Goal: Information Seeking & Learning: Find contact information

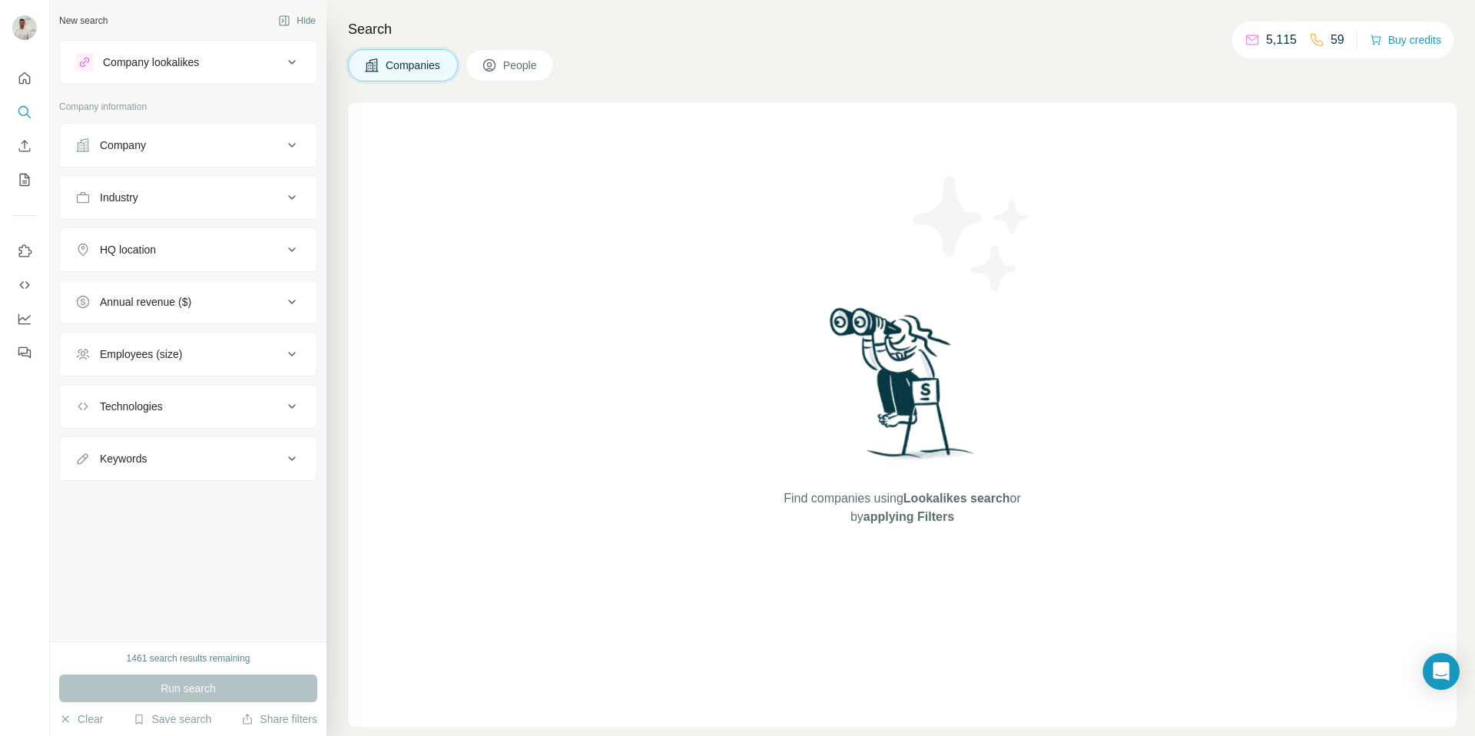
click at [127, 132] on button "Company" at bounding box center [188, 145] width 257 height 37
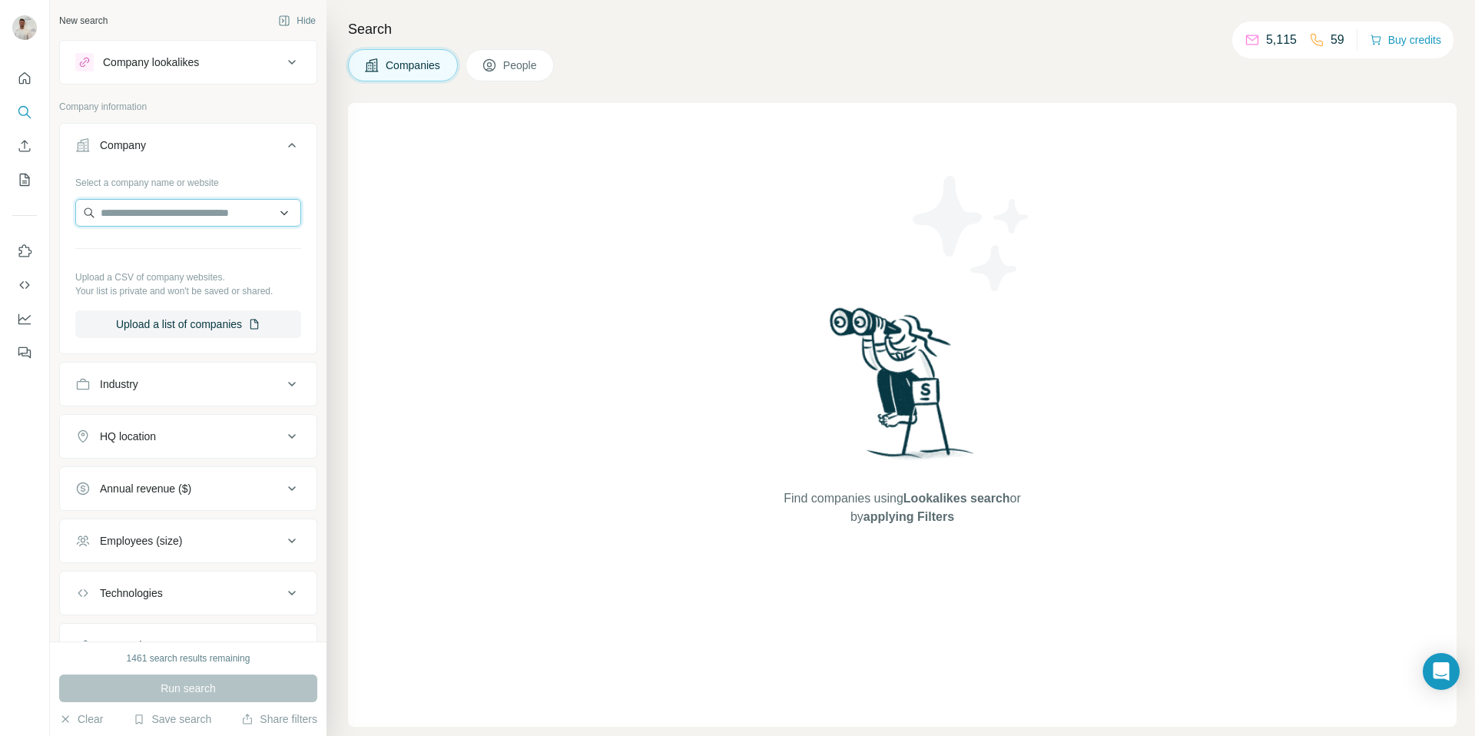
click at [169, 217] on input "text" at bounding box center [188, 213] width 226 height 28
paste input "**********"
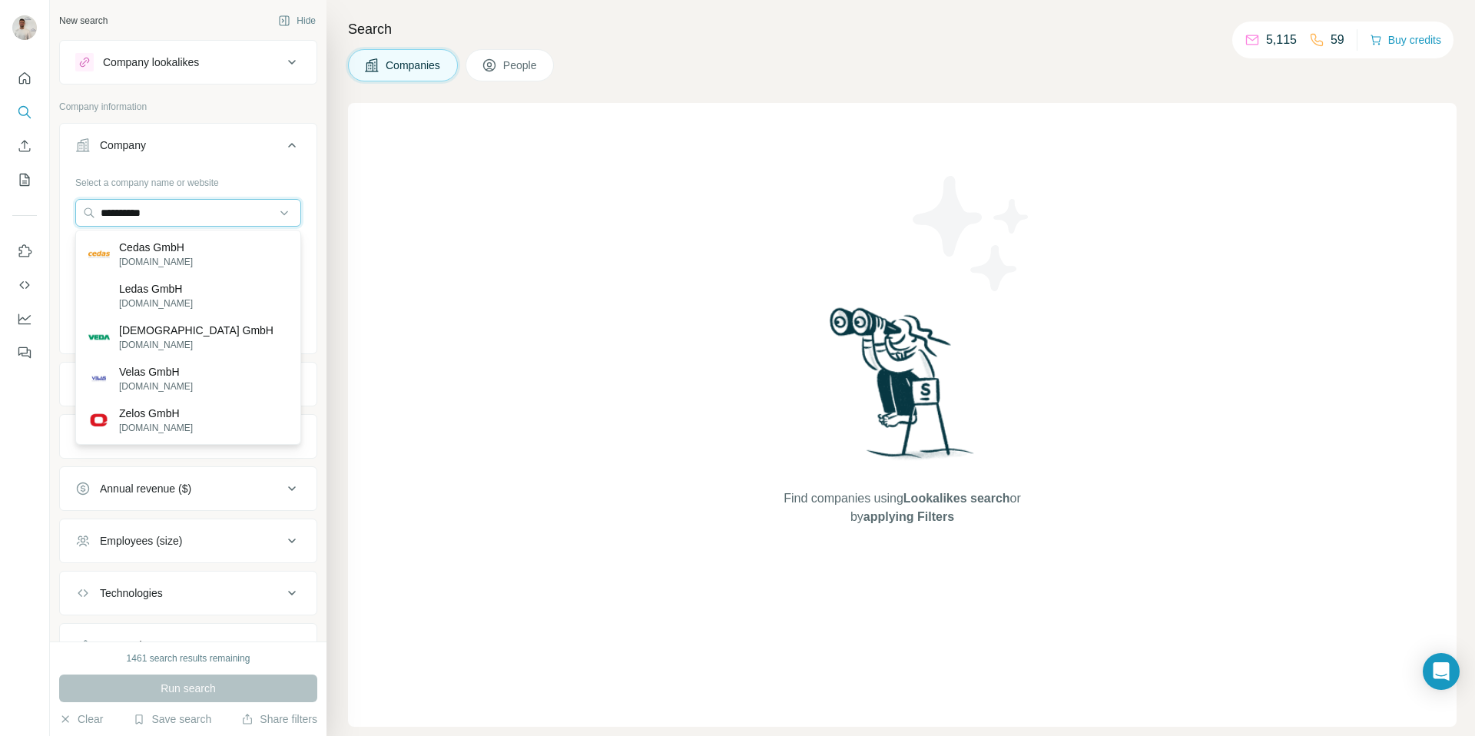
type input "**********"
click at [189, 254] on div "Cedas GmbH [DOMAIN_NAME]" at bounding box center [188, 254] width 218 height 41
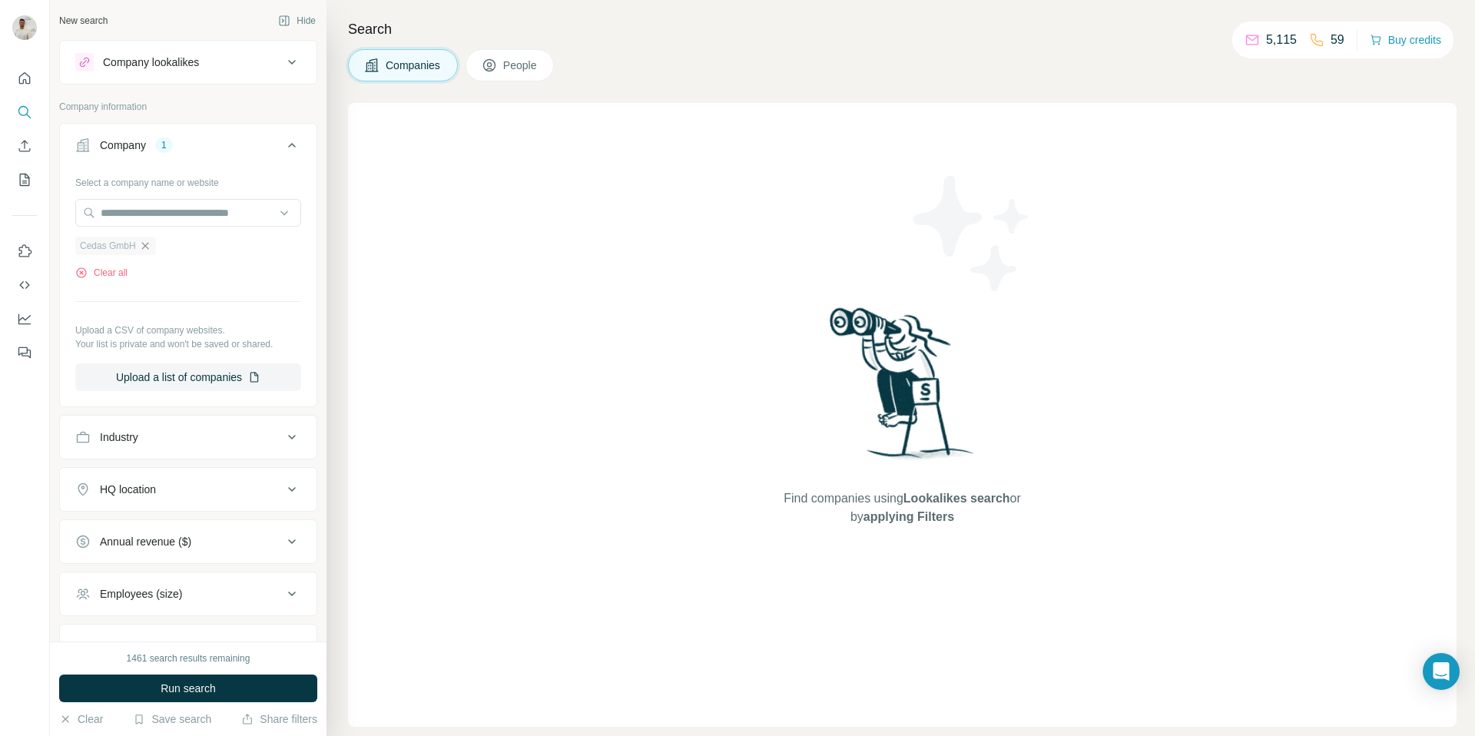
click at [148, 244] on icon "button" at bounding box center [145, 246] width 12 height 12
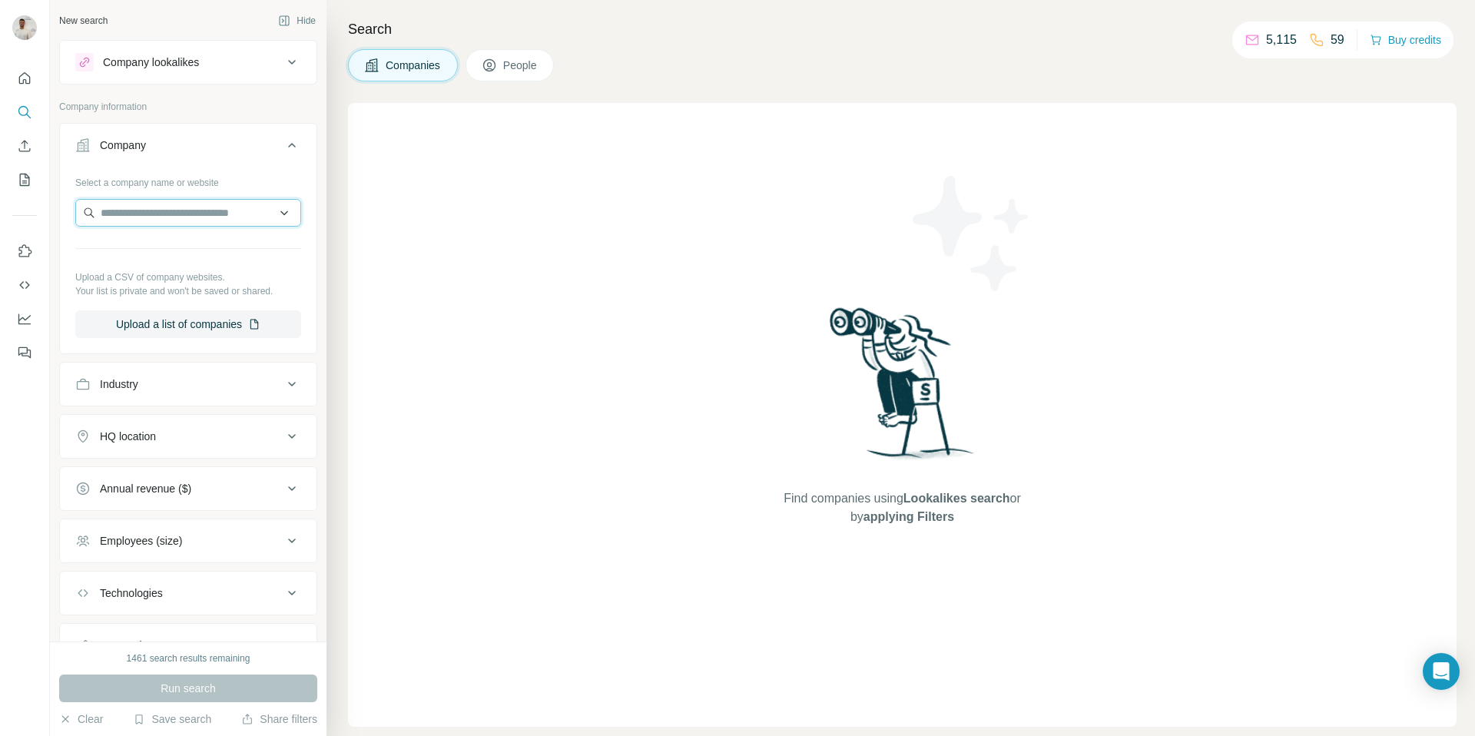
click at [167, 203] on input "text" at bounding box center [188, 213] width 226 height 28
paste input "**********"
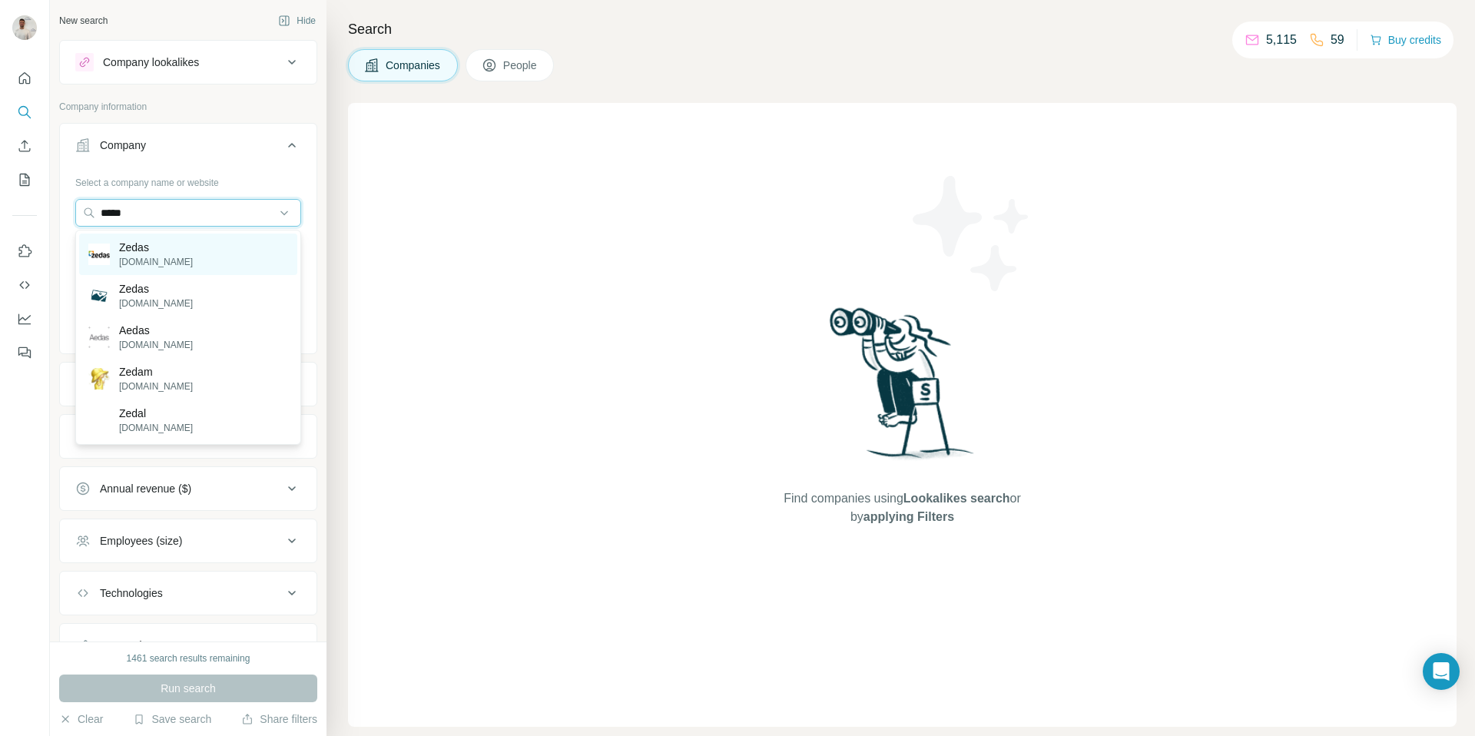
type input "*****"
click at [215, 247] on div "Zedas [DOMAIN_NAME]" at bounding box center [188, 254] width 218 height 41
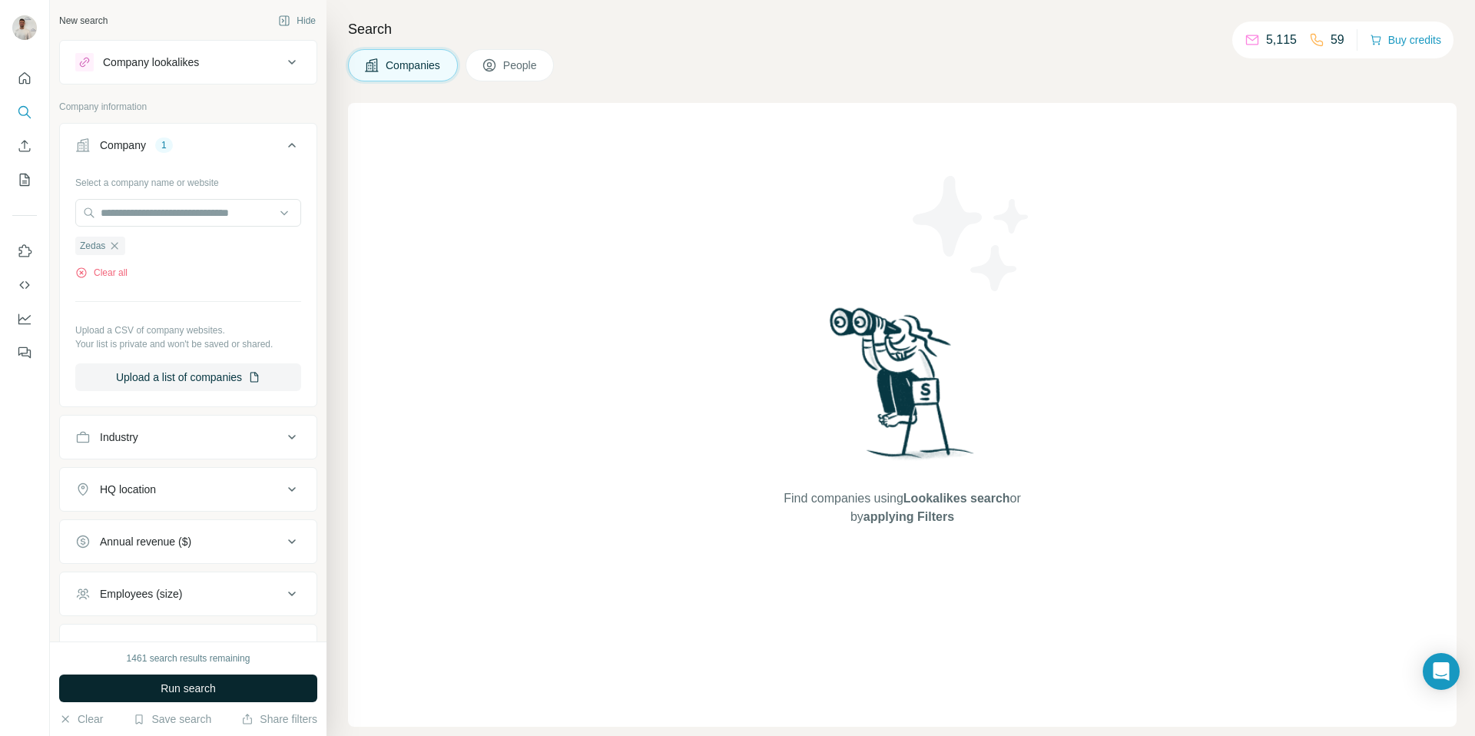
click at [251, 679] on button "Run search" at bounding box center [188, 689] width 258 height 28
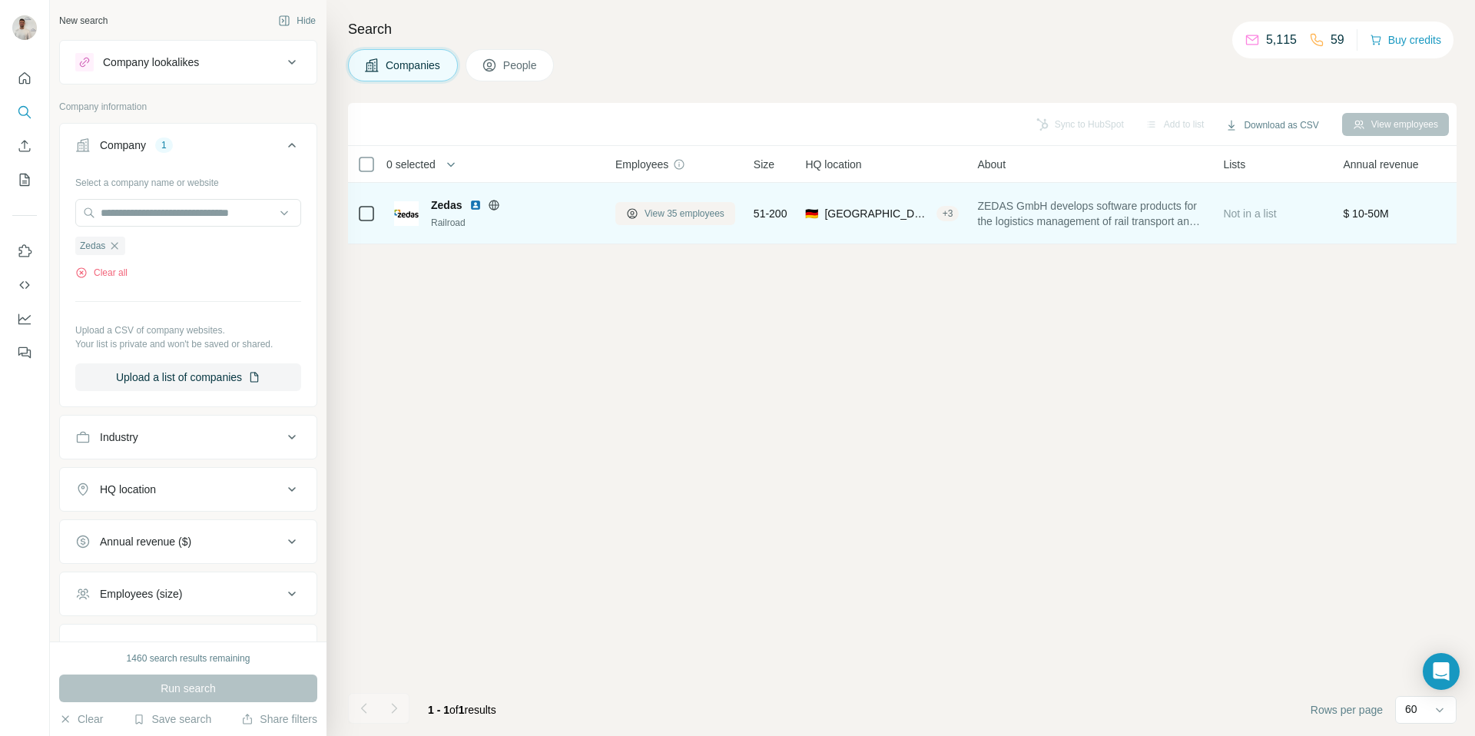
click at [694, 207] on span "View 35 employees" at bounding box center [685, 214] width 80 height 14
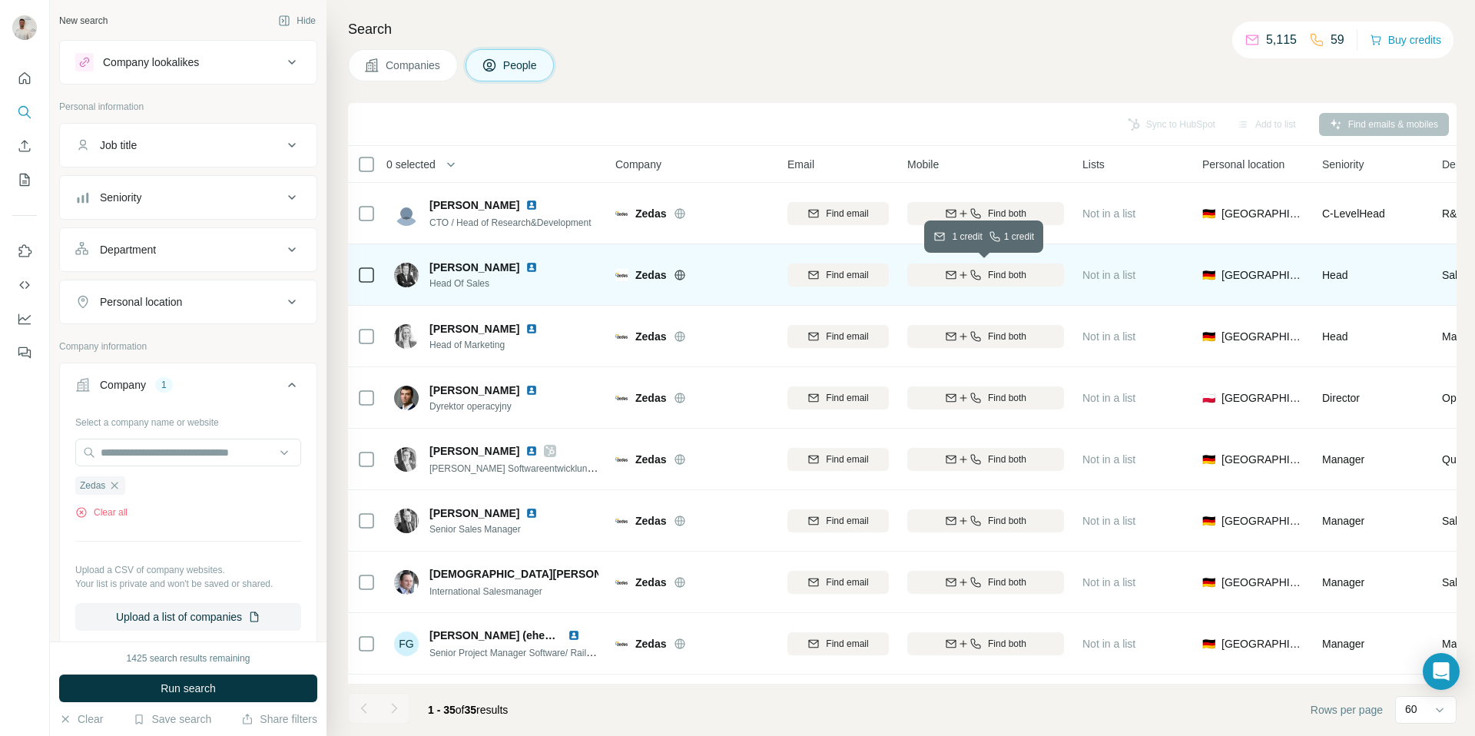
click at [984, 276] on div "Find both" at bounding box center [986, 275] width 157 height 14
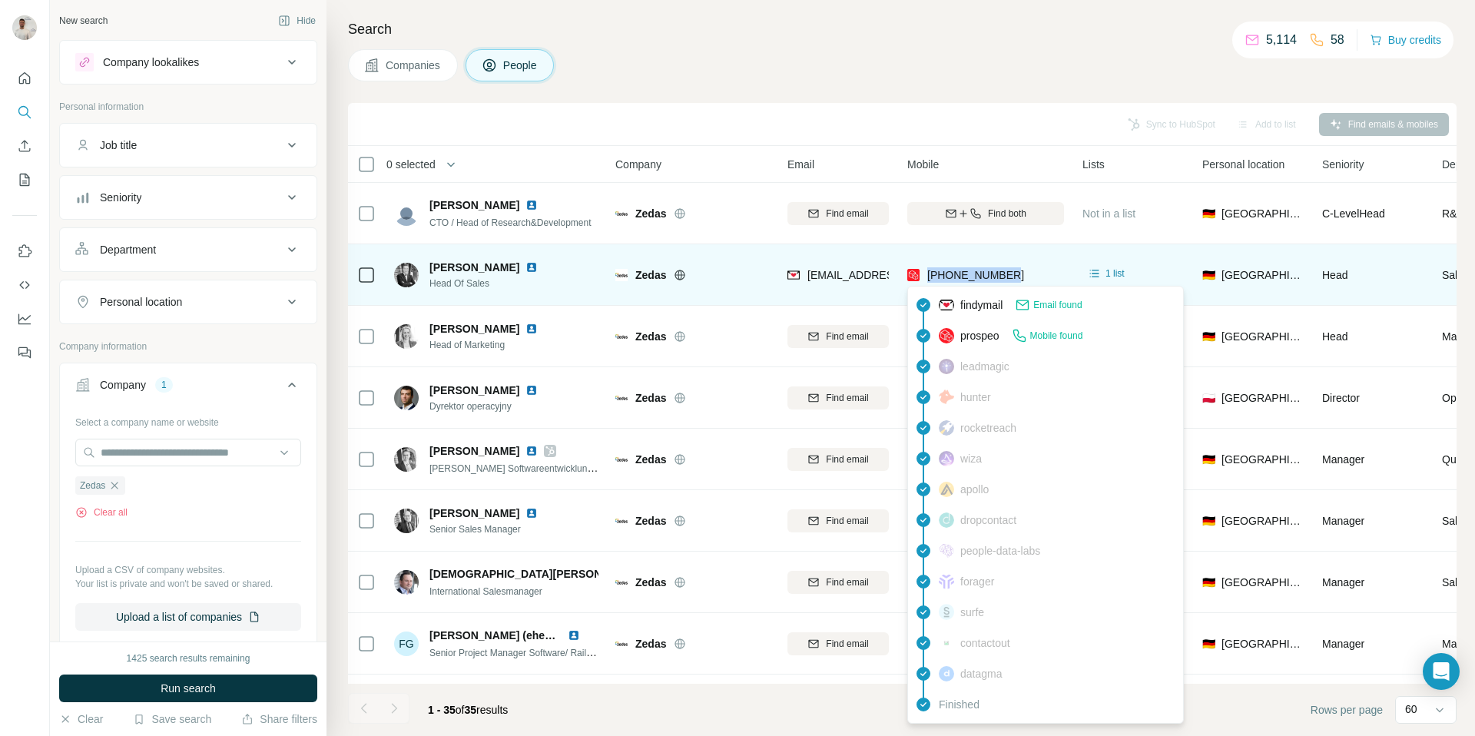
drag, startPoint x: 1022, startPoint y: 274, endPoint x: 928, endPoint y: 274, distance: 93.8
click at [928, 274] on div "[PHONE_NUMBER]" at bounding box center [986, 275] width 157 height 42
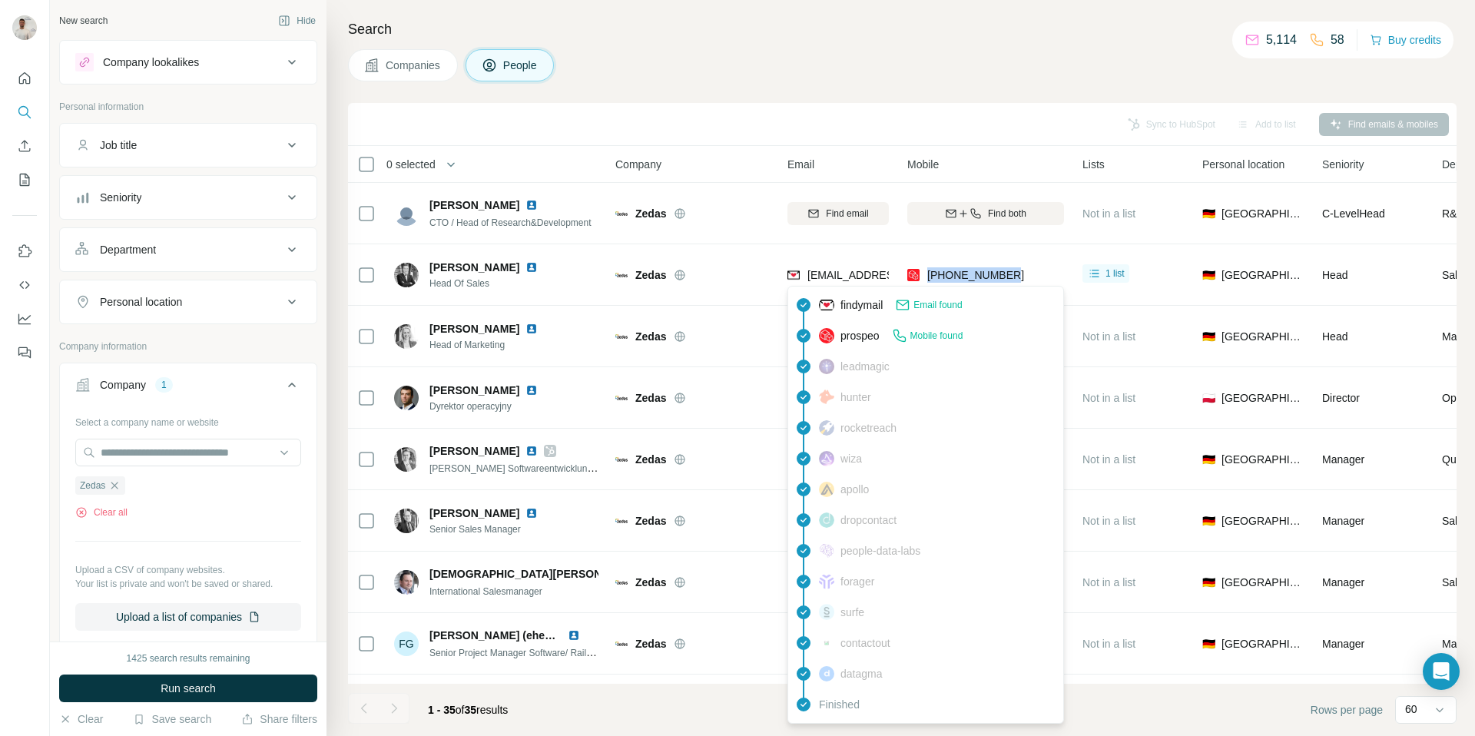
copy span "[PHONE_NUMBER]"
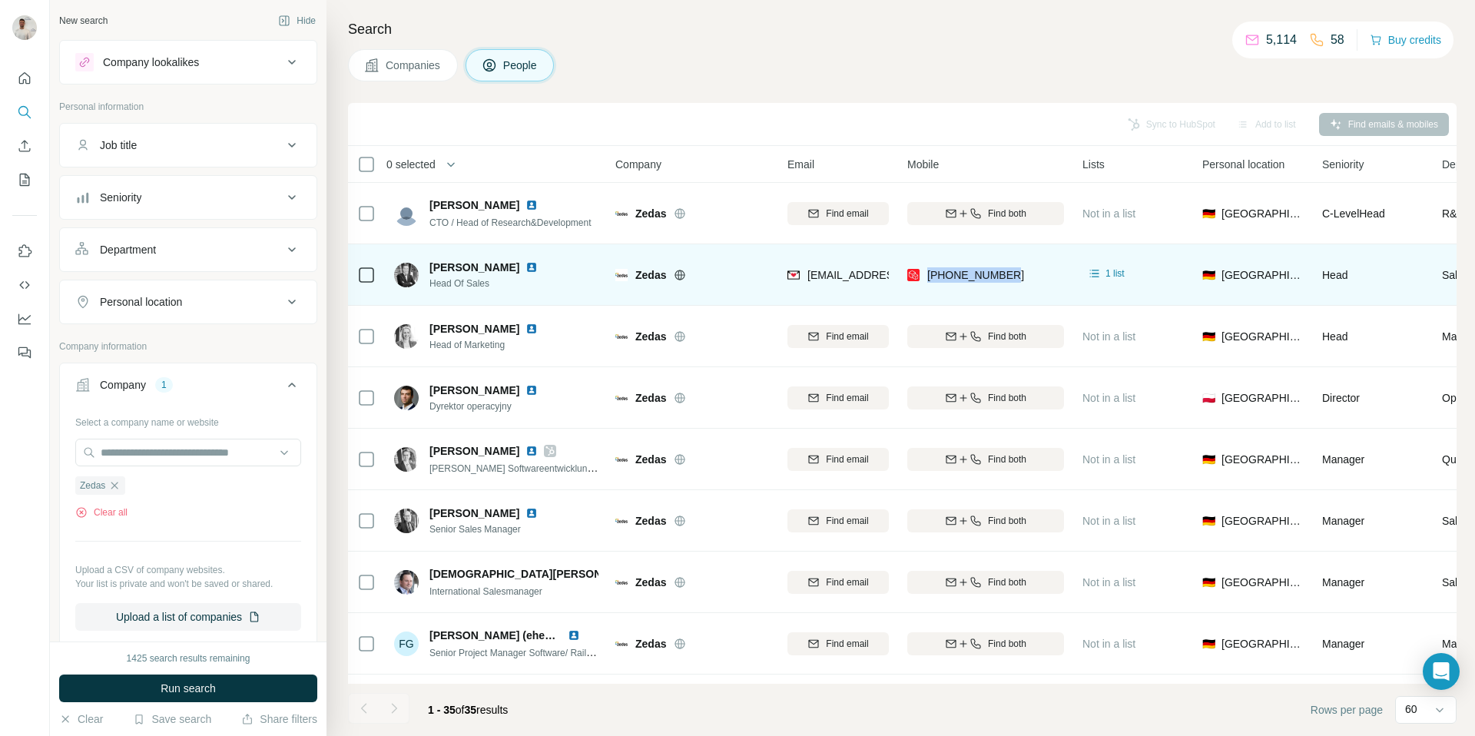
click at [538, 269] on img at bounding box center [532, 267] width 12 height 12
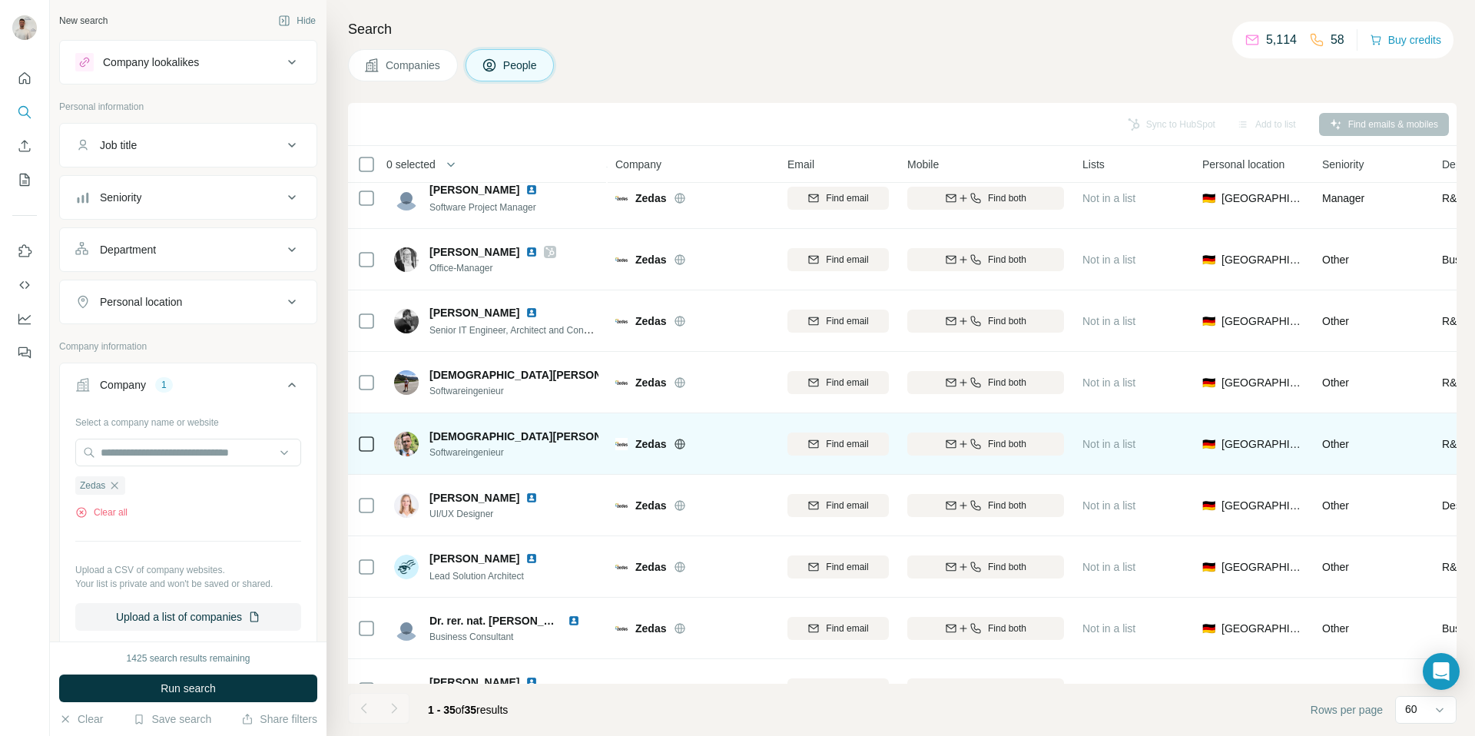
scroll to position [919, 0]
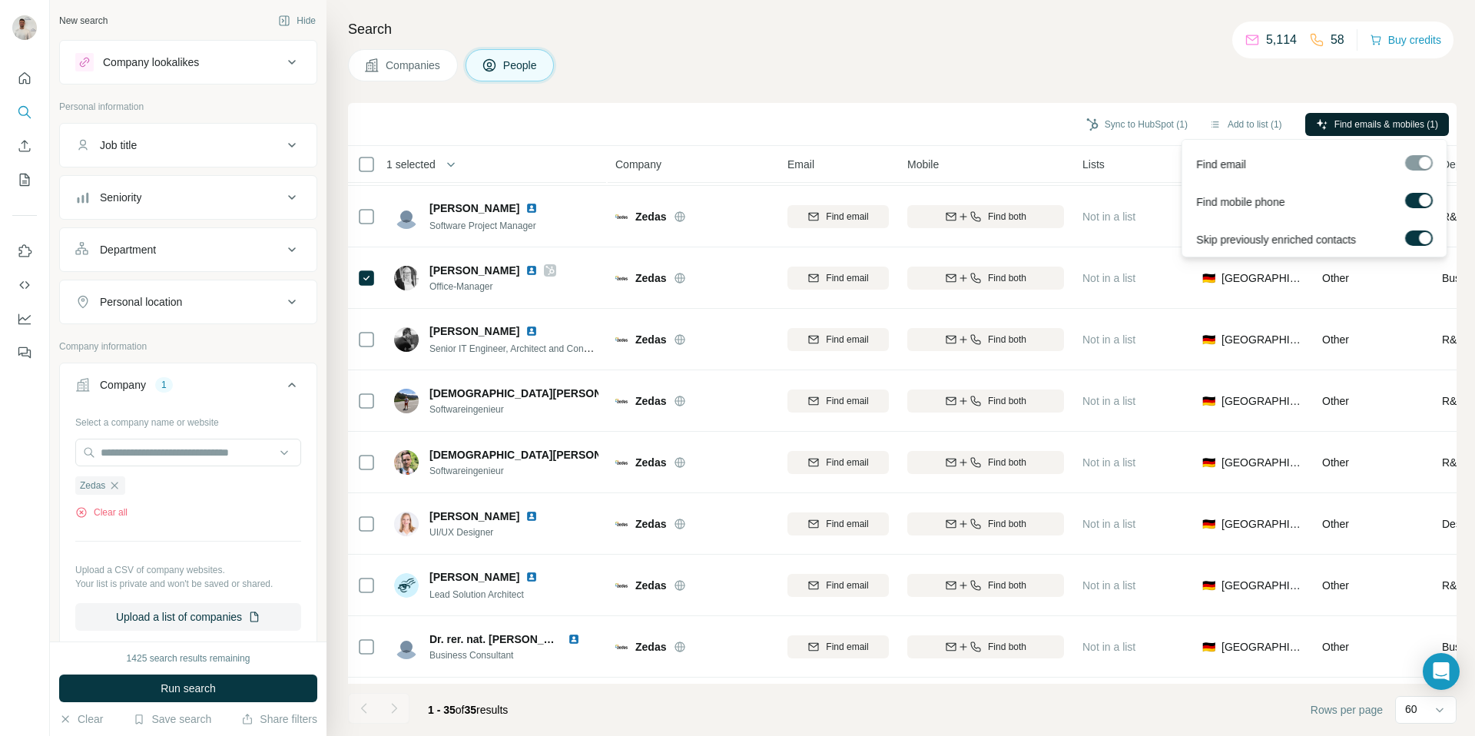
click at [1365, 127] on span "Find emails & mobiles (1)" at bounding box center [1387, 125] width 104 height 14
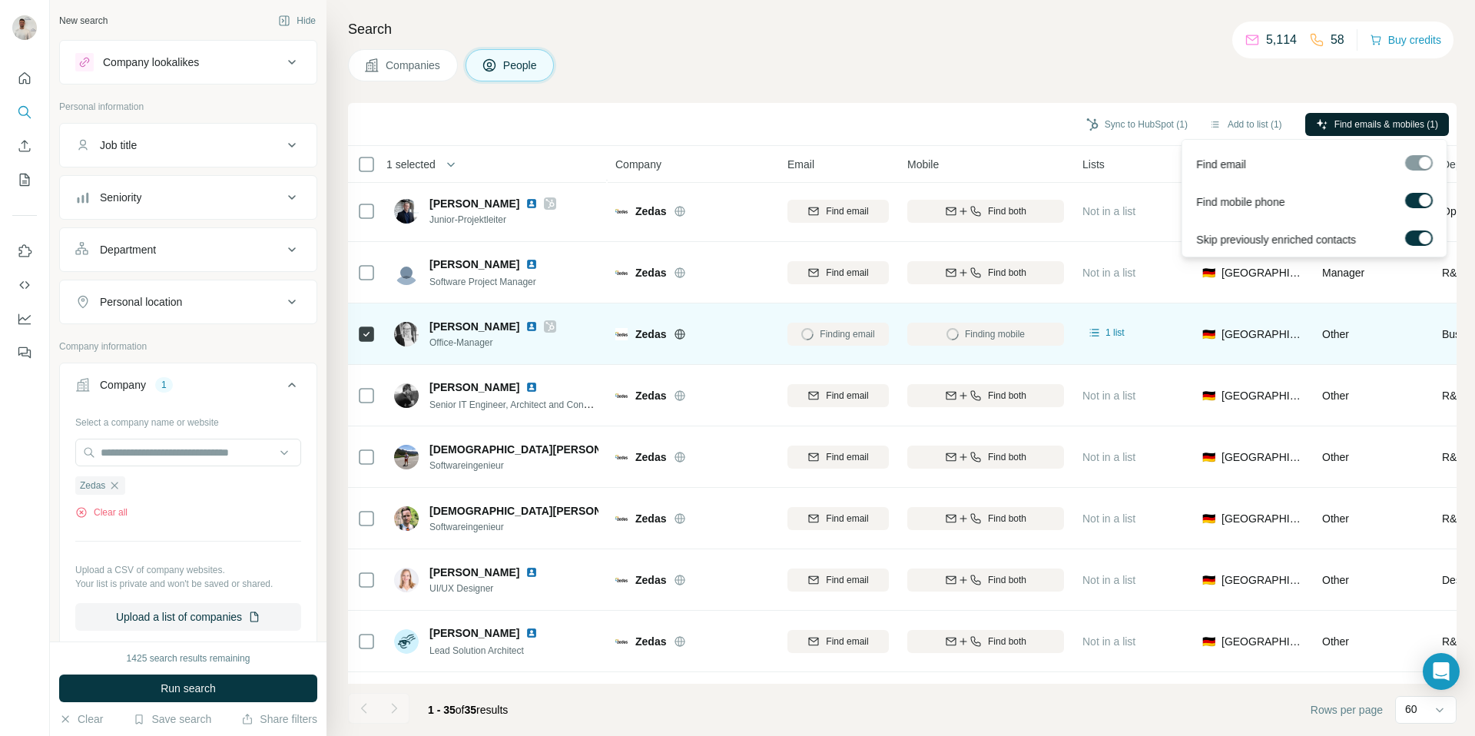
scroll to position [850, 0]
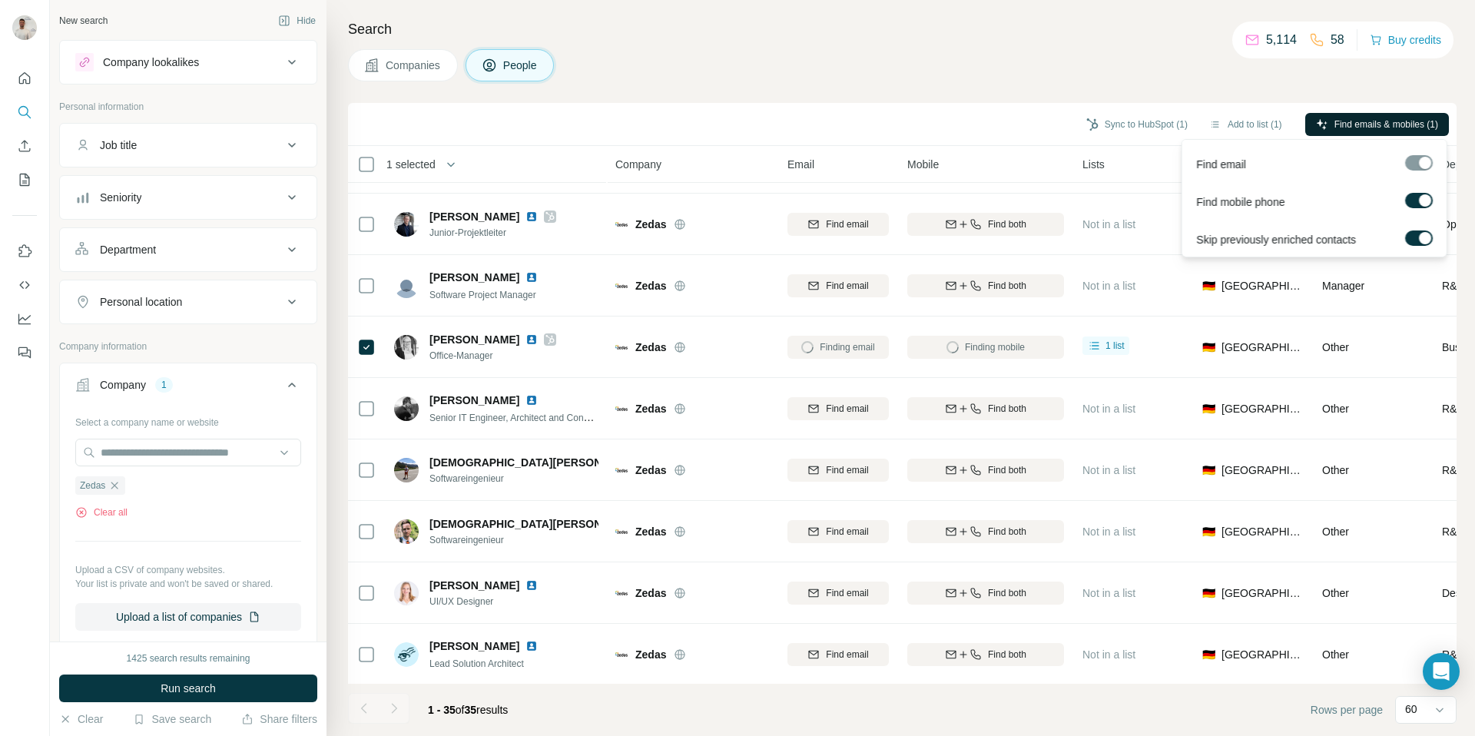
click at [894, 41] on div "Search Companies People Sync to HubSpot (1) Add to list (1) Find emails & mobil…" at bounding box center [901, 368] width 1149 height 736
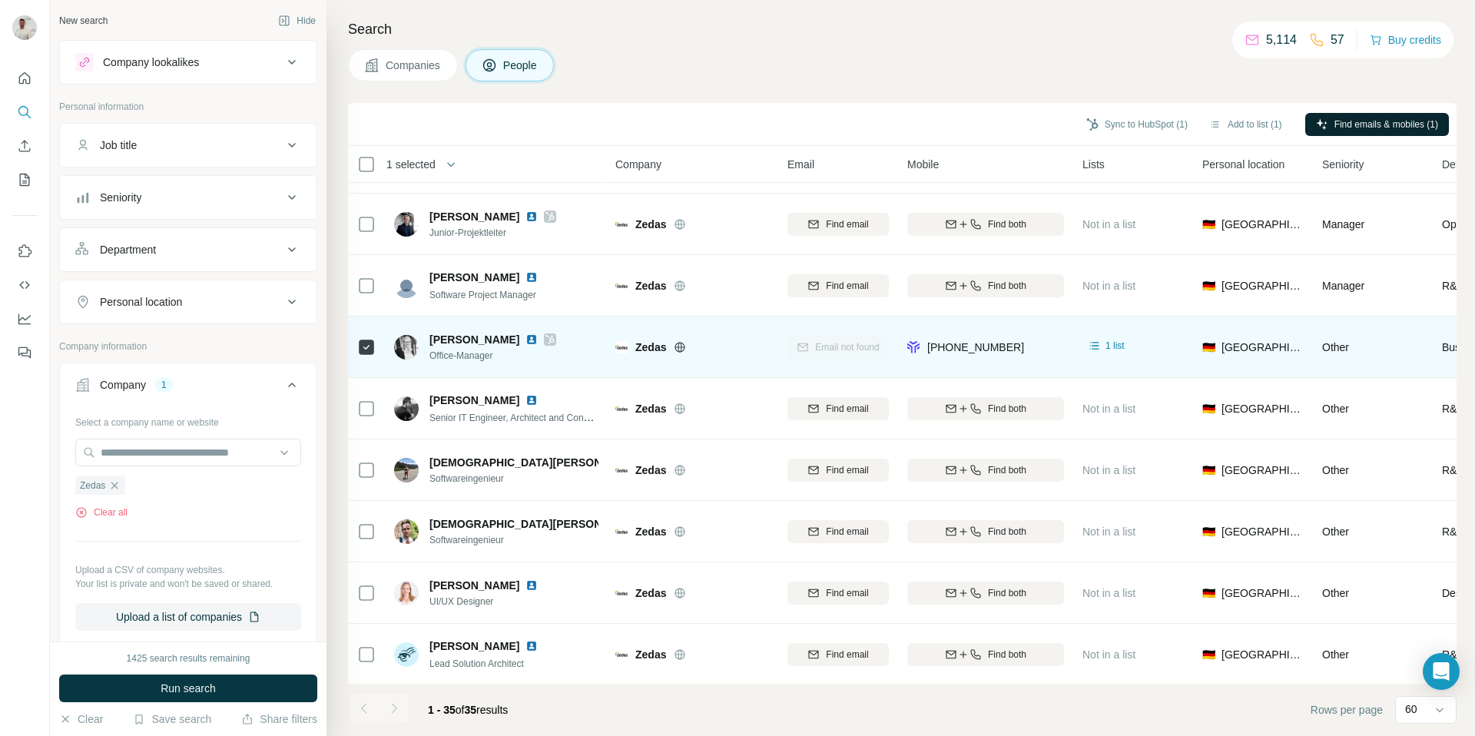
click at [526, 343] on img at bounding box center [532, 340] width 12 height 12
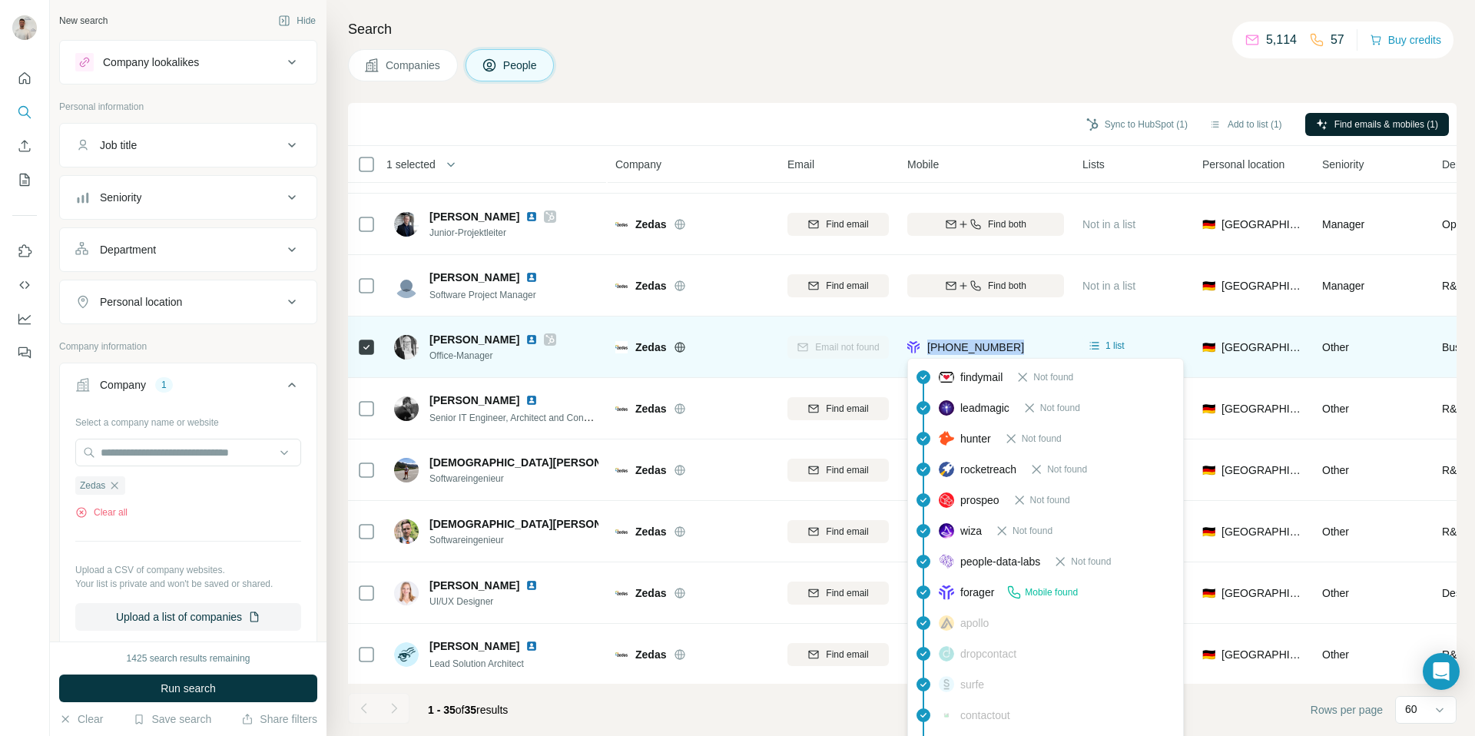
drag, startPoint x: 1033, startPoint y: 347, endPoint x: 930, endPoint y: 347, distance: 103.0
click at [930, 347] on div "[PHONE_NUMBER]" at bounding box center [986, 347] width 157 height 42
copy span "[PHONE_NUMBER]"
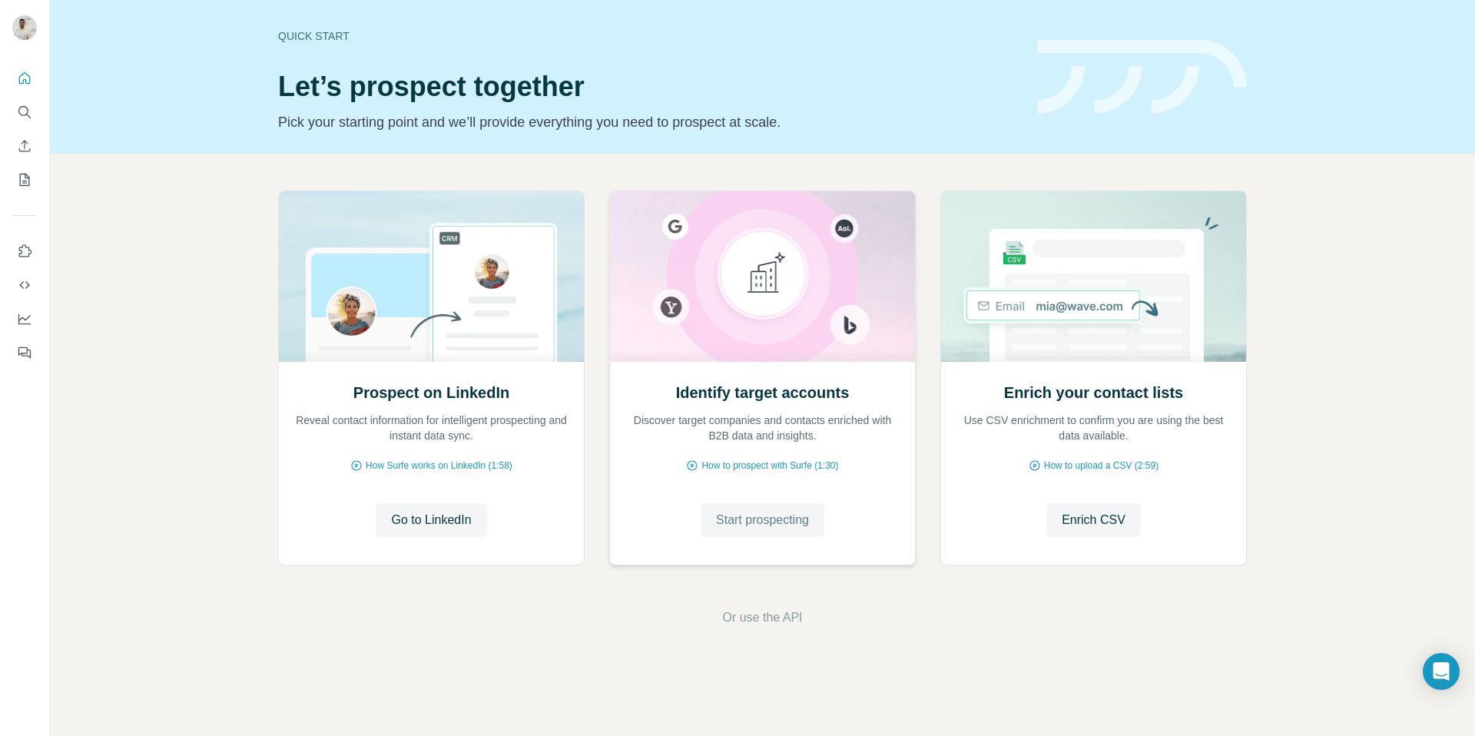
click at [756, 520] on span "Start prospecting" at bounding box center [762, 520] width 93 height 18
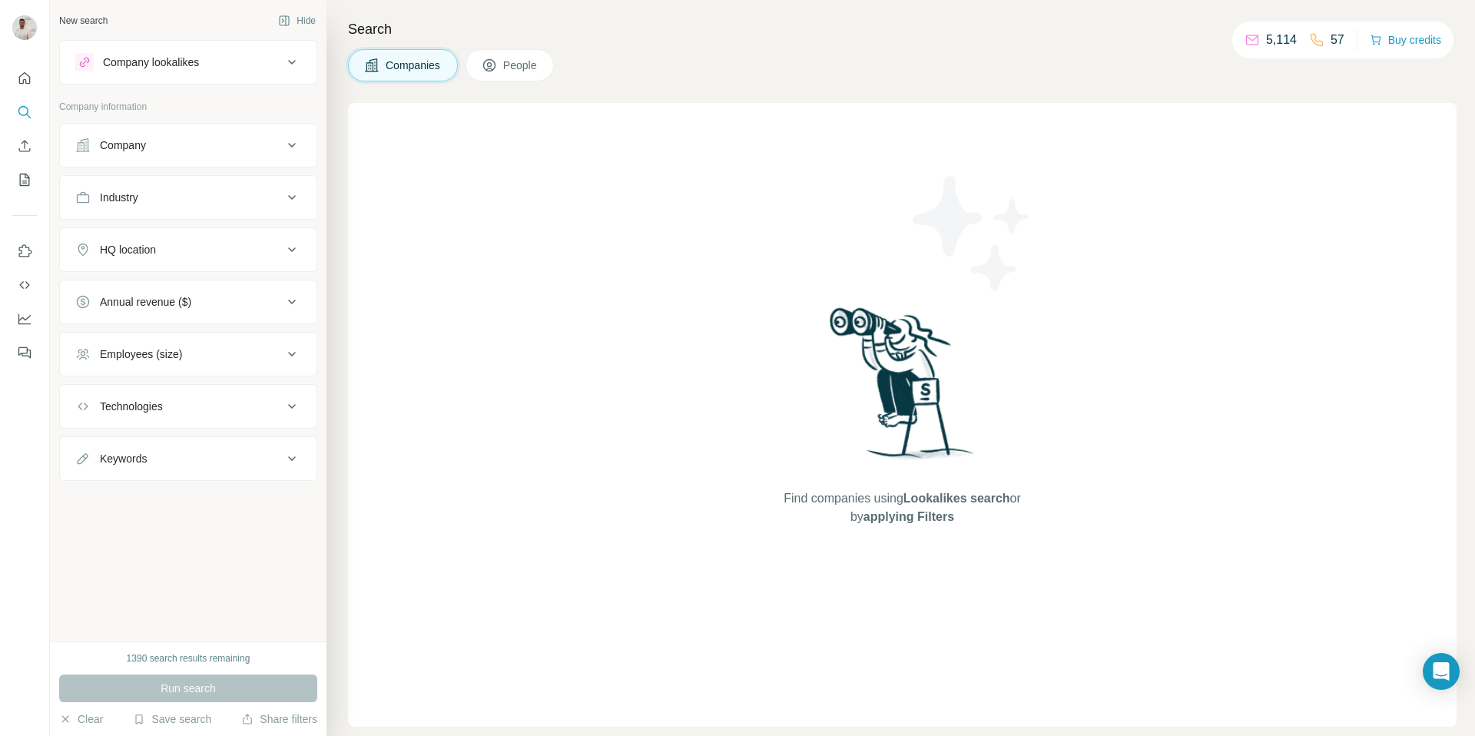
click at [211, 141] on div "Company" at bounding box center [178, 145] width 207 height 15
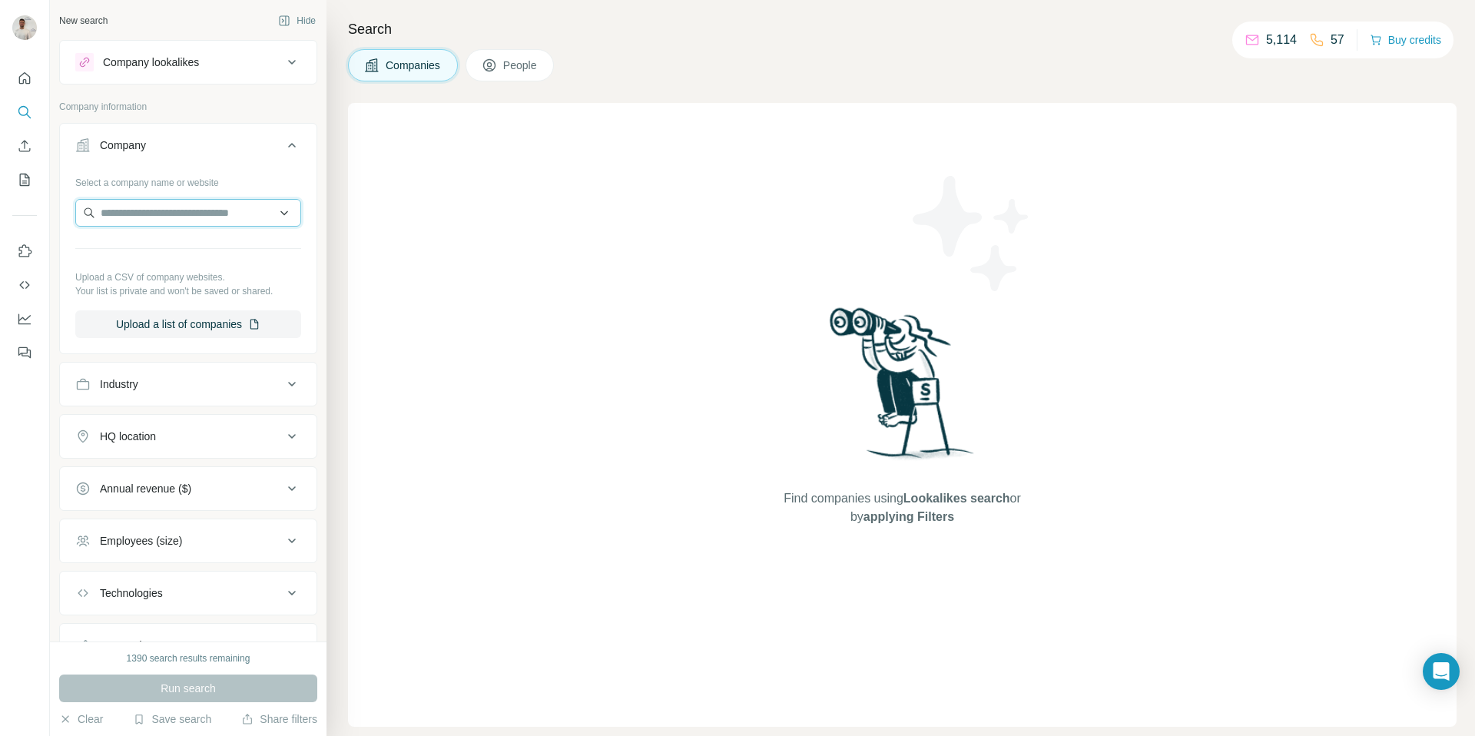
click at [201, 211] on input "text" at bounding box center [188, 213] width 226 height 28
paste input "**********"
type input "**********"
click at [213, 248] on div "PharmaCare pharmacare.de" at bounding box center [188, 254] width 218 height 41
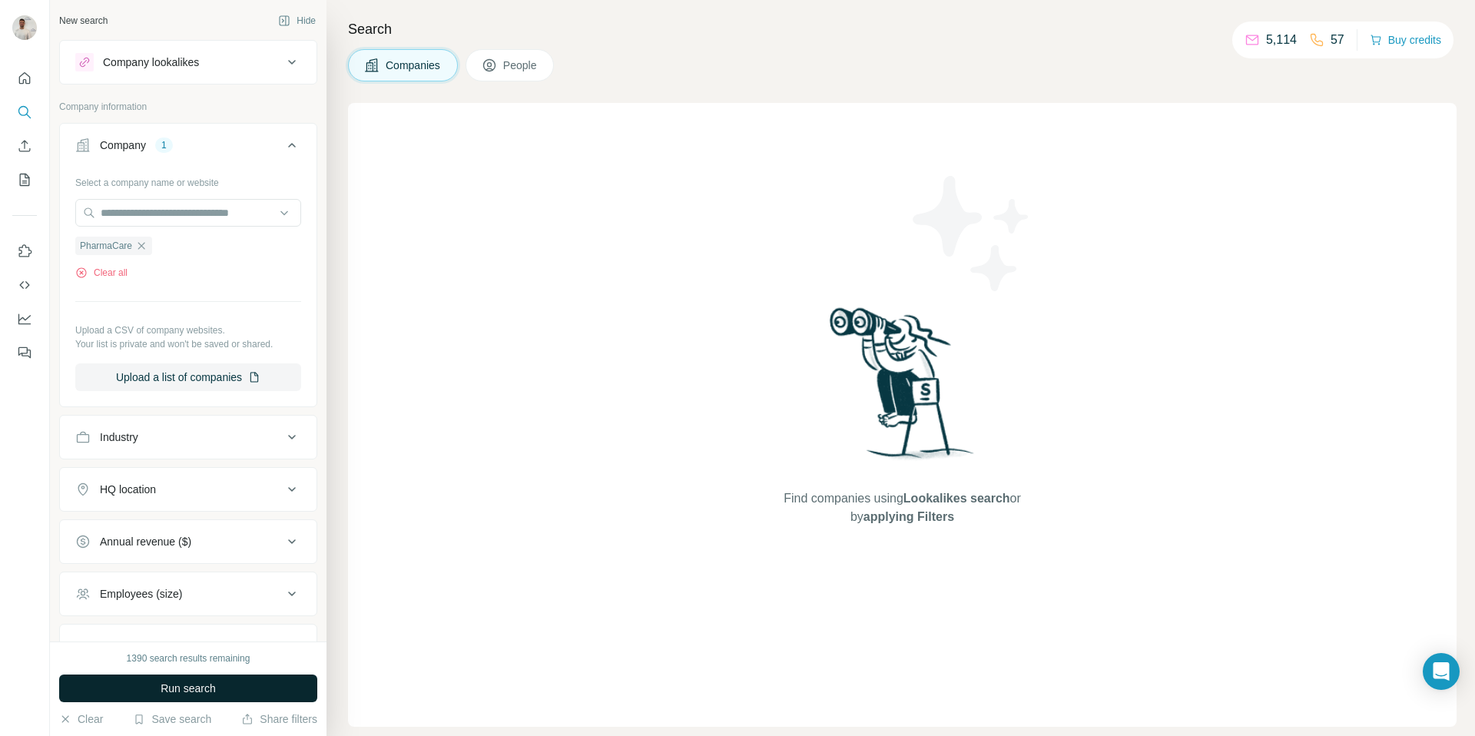
click at [223, 697] on button "Run search" at bounding box center [188, 689] width 258 height 28
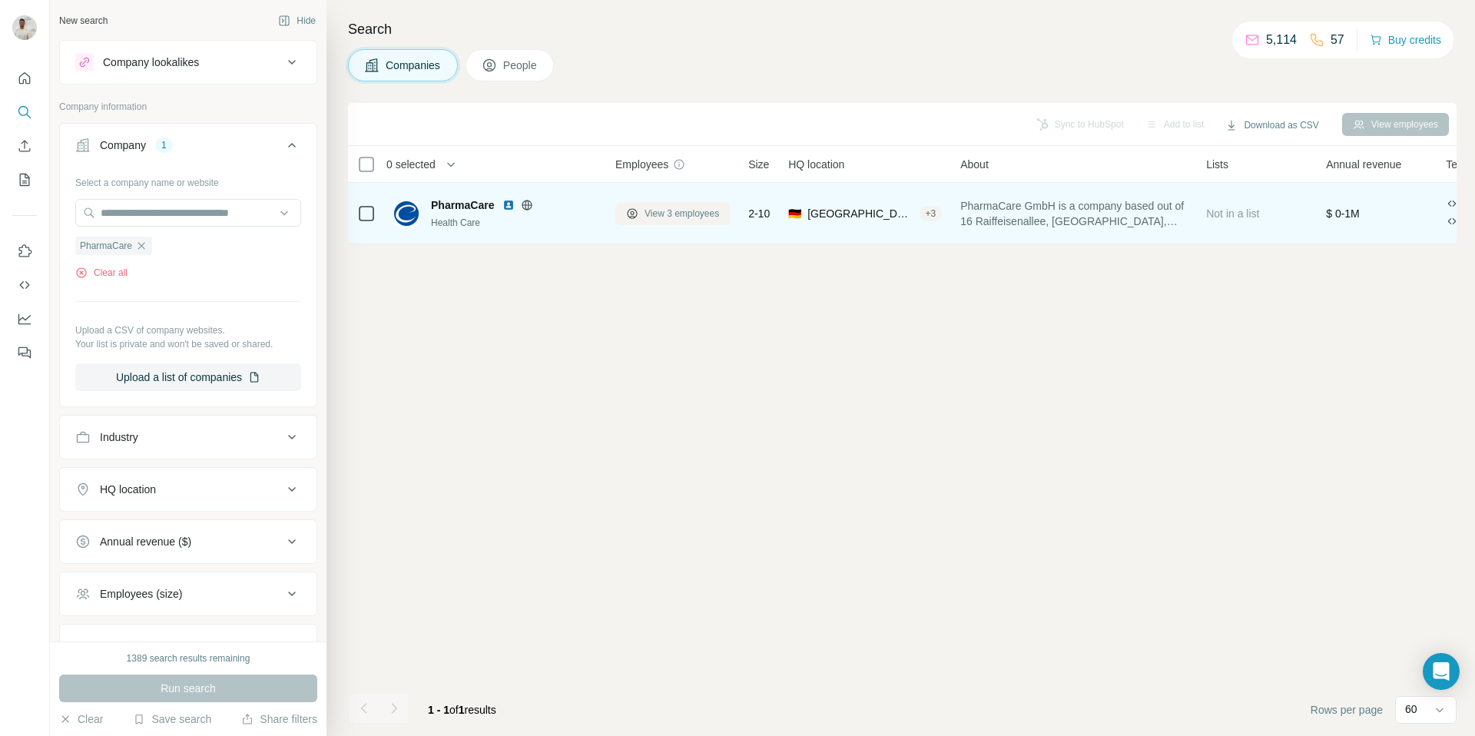
click at [708, 217] on span "View 3 employees" at bounding box center [682, 214] width 75 height 14
